Goal: Task Accomplishment & Management: Use online tool/utility

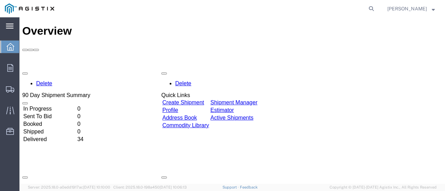
click at [6, 24] on icon at bounding box center [10, 26] width 8 height 5
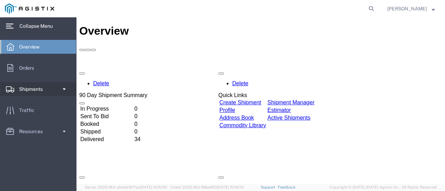
click at [28, 85] on span "Shipments" at bounding box center [33, 89] width 28 height 14
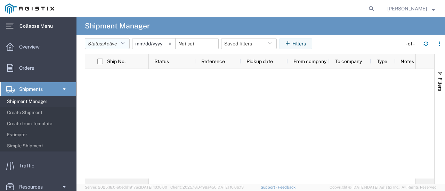
click at [123, 42] on icon "button" at bounding box center [123, 43] width 4 height 5
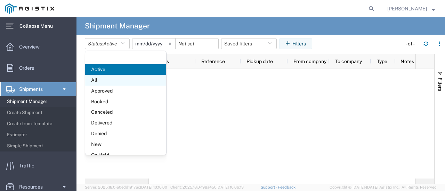
click at [96, 79] on span "All" at bounding box center [125, 80] width 81 height 11
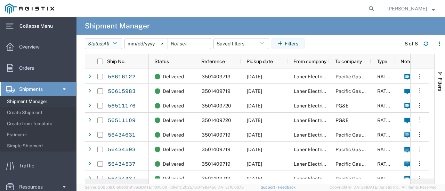
click at [117, 43] on icon "button" at bounding box center [115, 43] width 4 height 5
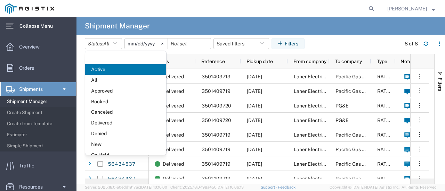
click at [96, 80] on span "All" at bounding box center [125, 80] width 81 height 11
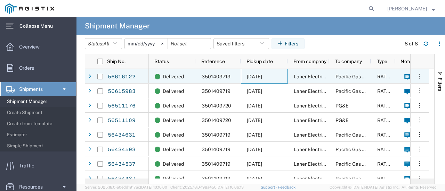
click at [262, 75] on span "[DATE]" at bounding box center [254, 77] width 15 height 6
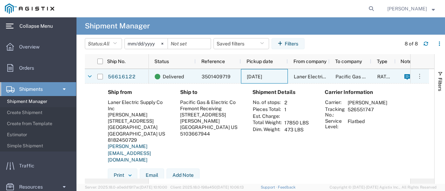
click at [90, 76] on icon at bounding box center [90, 76] width 4 height 5
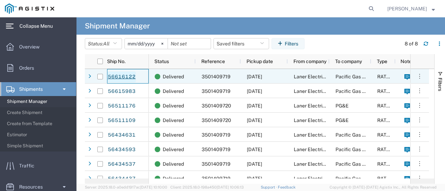
click at [117, 76] on link "56616122" at bounding box center [121, 77] width 28 height 11
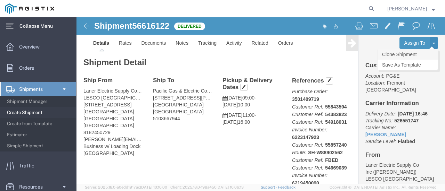
click link "Clone Shipment"
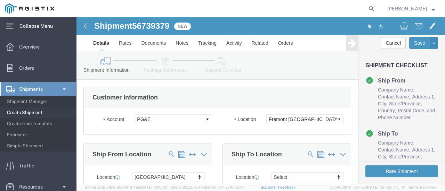
select select
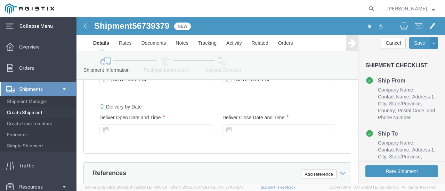
scroll to position [556, 0]
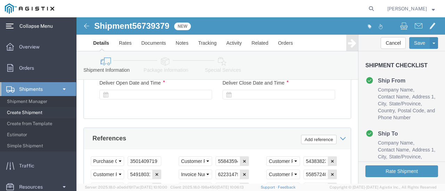
click icon
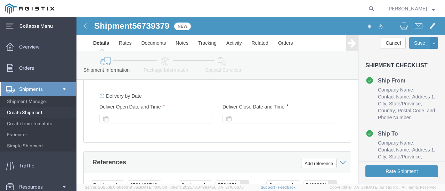
scroll to position [521, 0]
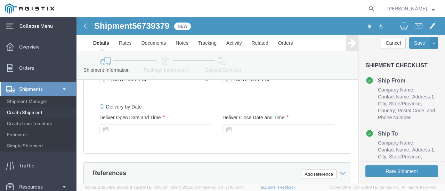
click div "[DATE] 4:22 PM"
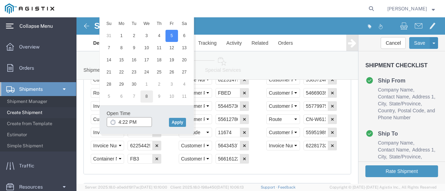
scroll to position [636, 0]
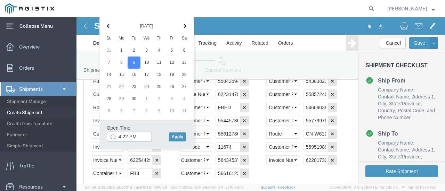
click input "4:22 PM"
click input "8:22 PM"
type input "8:00 AM"
click button "Apply"
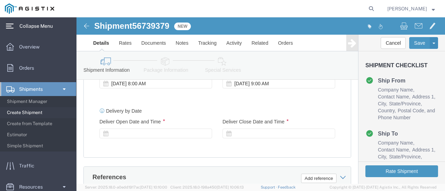
scroll to position [532, 0]
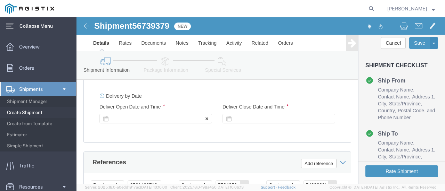
click label "Deliver Open Date and Time"
click icon
click div
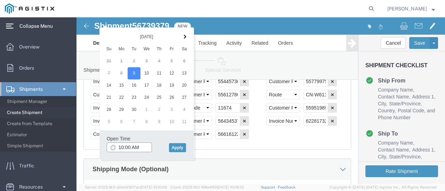
scroll to position [686, 0]
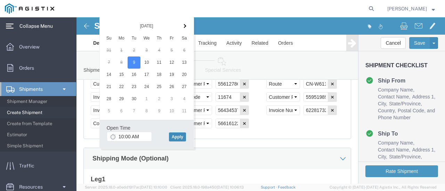
click button "Apply"
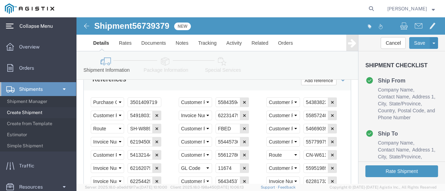
scroll to position [617, 0]
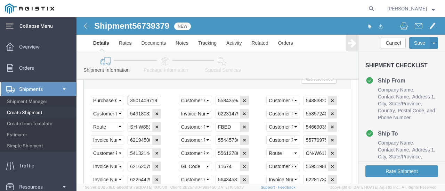
click input "3501409719"
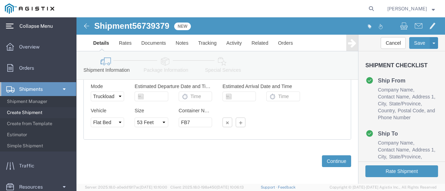
scroll to position [825, 0]
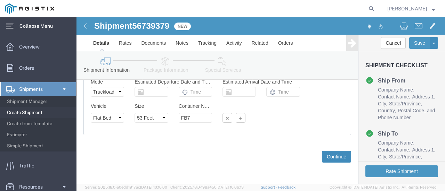
click button "Continue"
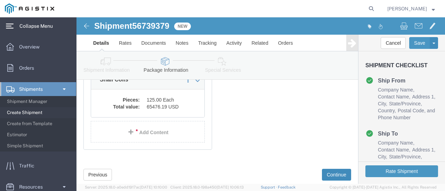
scroll to position [180, 0]
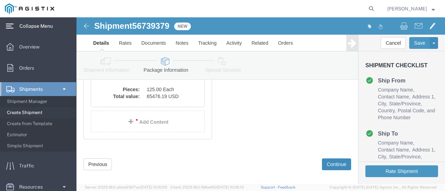
drag, startPoint x: 262, startPoint y: 141, endPoint x: 254, endPoint y: 137, distance: 8.2
click button "Continue"
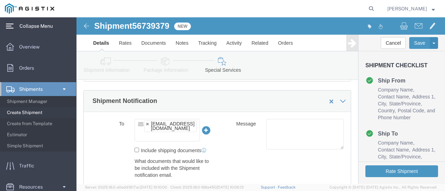
scroll to position [329, 0]
click div "Message"
click ul "[EMAIL_ADDRESS][DOMAIN_NAME]"
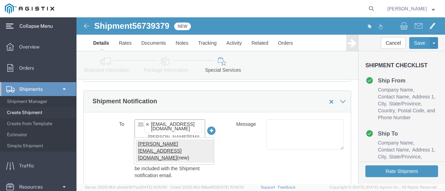
type input "[PERSON_NAME][EMAIL_ADDRESS][DOMAIN_NAME]"
type input "[EMAIL_ADDRESS][DOMAIN_NAME],[PERSON_NAME][EMAIL_ADDRESS][DOMAIN_NAME]"
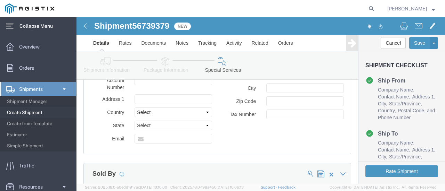
scroll to position [572, 0]
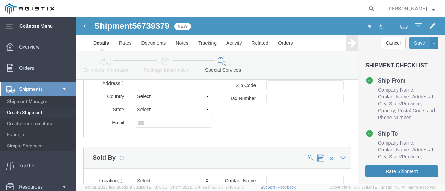
click button "Rate Shipment"
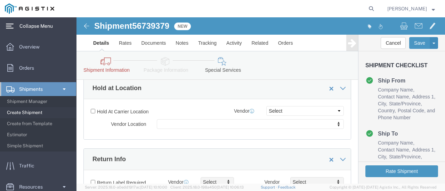
scroll to position [0, 0]
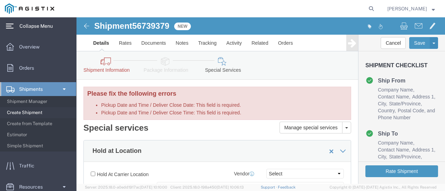
click icon
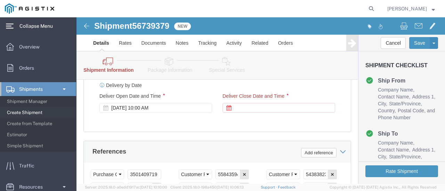
scroll to position [591, 0]
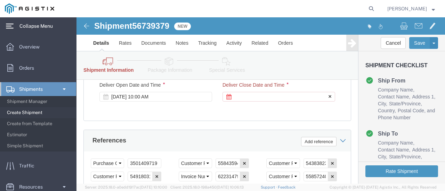
click div
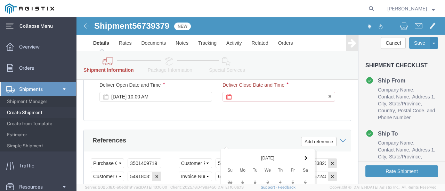
scroll to position [757, 0]
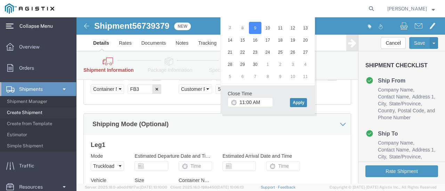
click button "Apply"
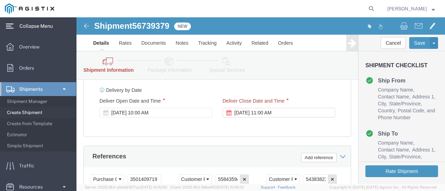
scroll to position [564, 0]
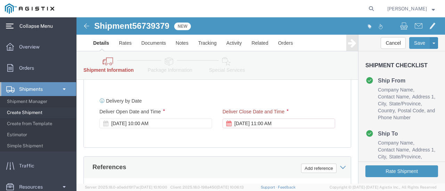
click div "Delivery by Date Delivery Start Date Delivery Start Time Deliver Open Date and …"
click div "[DATE] 10:00 AM"
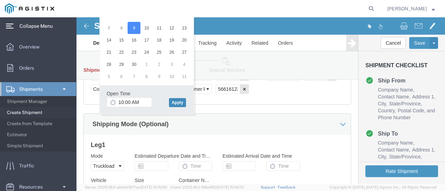
click button "Apply"
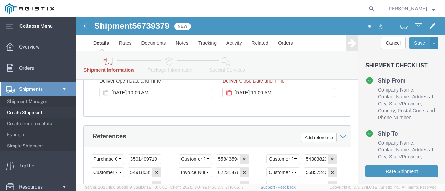
scroll to position [584, 0]
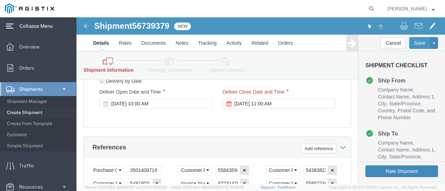
click button "Rate Shipment"
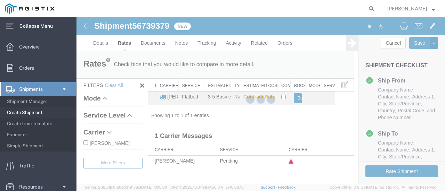
scroll to position [0, 0]
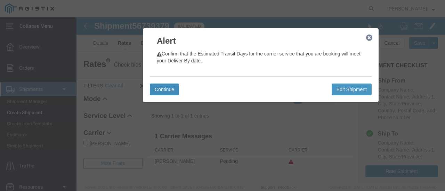
click at [165, 89] on button "Continue" at bounding box center [164, 90] width 29 height 12
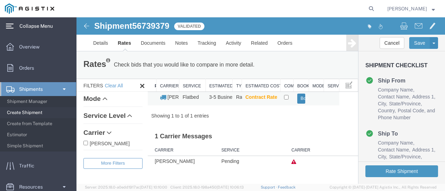
click at [299, 98] on button "Book" at bounding box center [301, 99] width 8 height 10
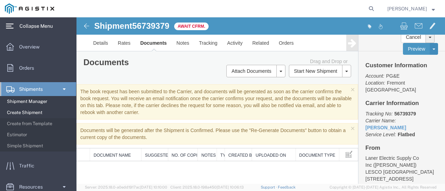
click at [15, 100] on span "Shipment Manager" at bounding box center [39, 102] width 64 height 14
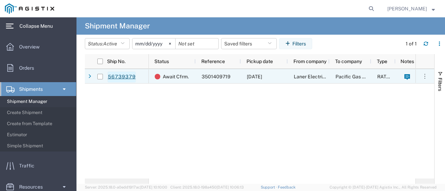
click at [117, 76] on link "56739379" at bounding box center [121, 77] width 28 height 11
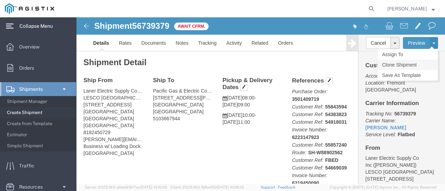
click link "Clone Shipment"
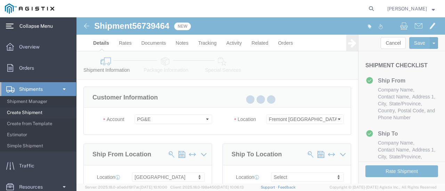
select select
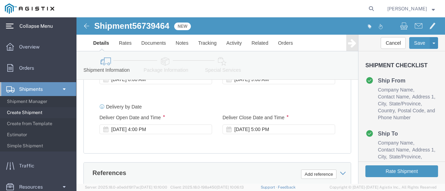
scroll to position [556, 0]
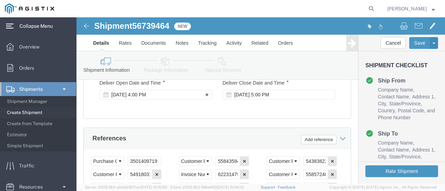
click div "[DATE] 4:00 PM"
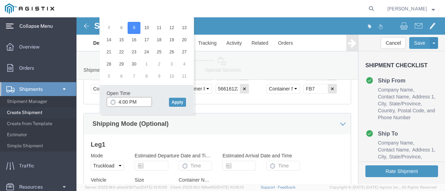
type input "1:00 PM"
click button "Apply"
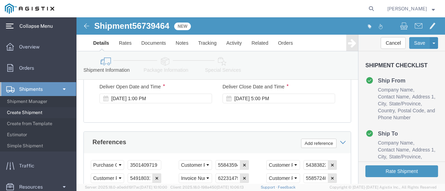
scroll to position [547, 0]
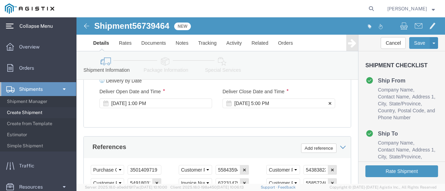
click div "[DATE] 5:00 PM"
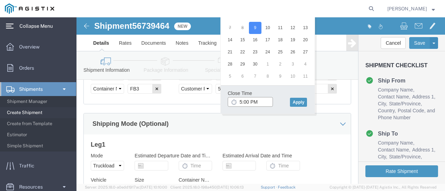
type input "2:00 PM"
click button "Apply"
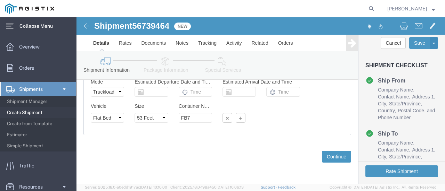
scroll to position [840, 0]
click button "Continue"
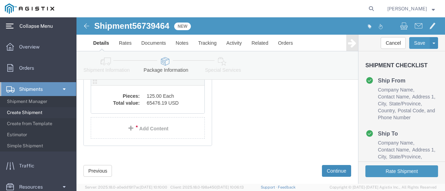
scroll to position [180, 0]
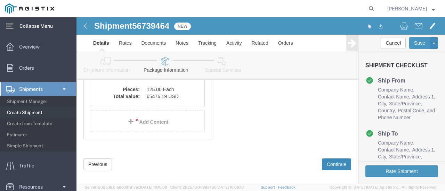
click button "Continue"
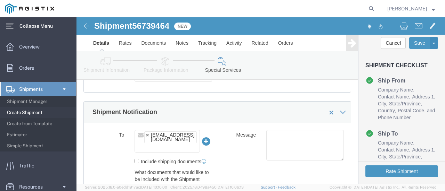
scroll to position [329, 0]
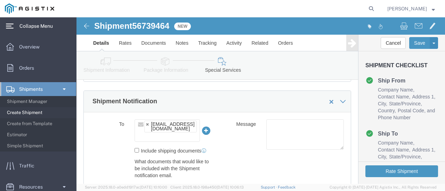
click ul "[EMAIL_ADDRESS][DOMAIN_NAME]"
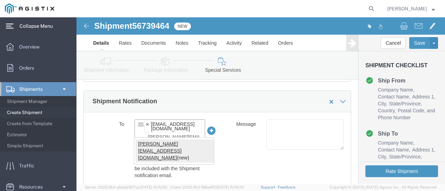
type input "[PERSON_NAME][EMAIL_ADDRESS][DOMAIN_NAME]"
type input "[EMAIL_ADDRESS][DOMAIN_NAME],[PERSON_NAME][EMAIL_ADDRESS][DOMAIN_NAME]"
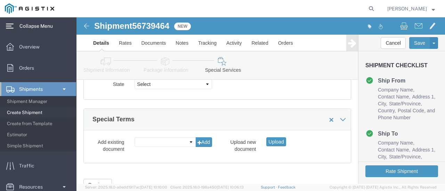
scroll to position [759, 0]
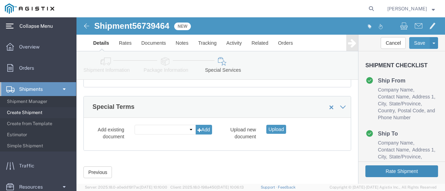
click button "Rate Shipment"
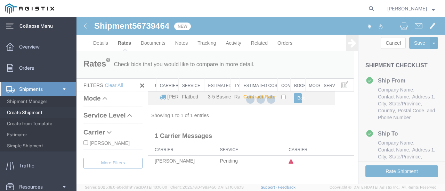
scroll to position [0, 0]
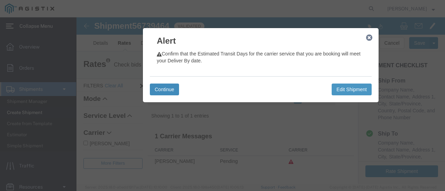
click at [167, 91] on button "Continue" at bounding box center [164, 90] width 29 height 12
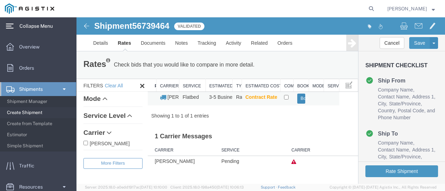
click at [298, 95] on button "Book" at bounding box center [301, 99] width 8 height 10
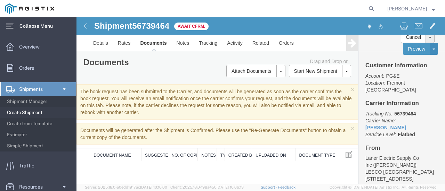
drag, startPoint x: 24, startPoint y: 101, endPoint x: 66, endPoint y: 92, distance: 43.1
click at [24, 101] on span "Shipment Manager" at bounding box center [39, 102] width 64 height 14
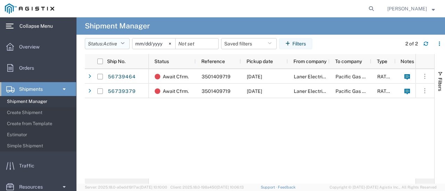
click at [124, 44] on icon "button" at bounding box center [123, 43] width 4 height 5
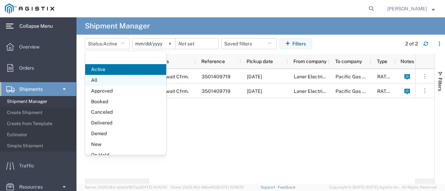
click at [103, 80] on span "All" at bounding box center [125, 80] width 81 height 11
